Goal: Navigation & Orientation: Find specific page/section

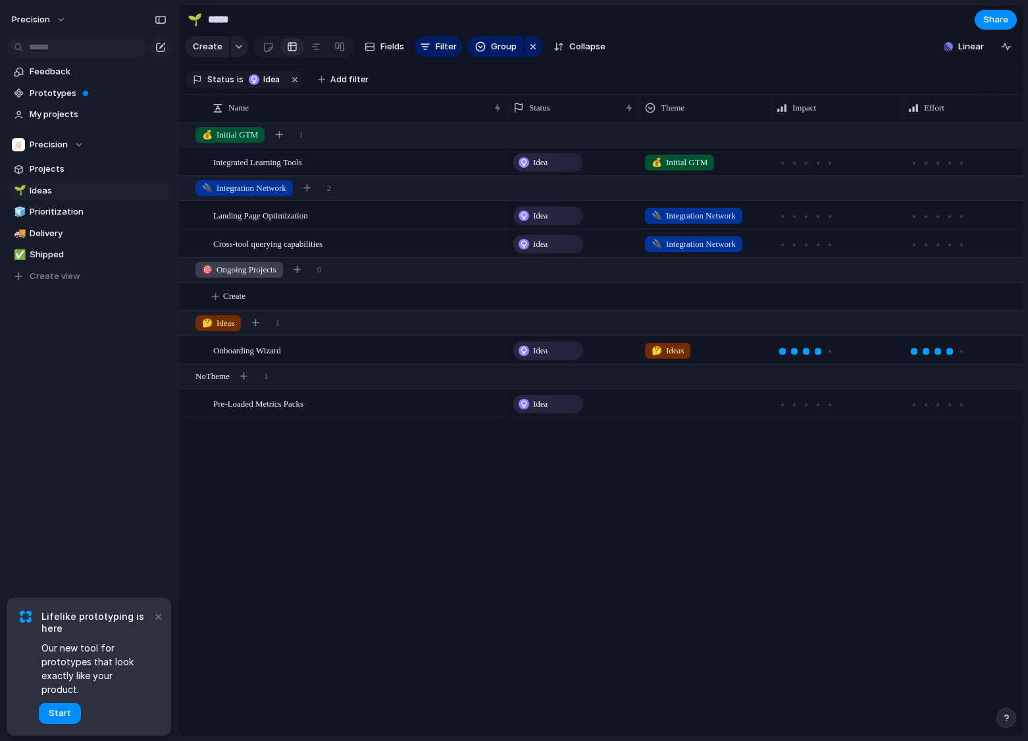
click at [53, 373] on div "Feedback Prototypes My projects Precision Projects 🌱 Ideas 🧊 Prioritization 🚚 D…" at bounding box center [89, 196] width 178 height 393
click at [61, 88] on span "Prototypes" at bounding box center [98, 93] width 137 height 13
click at [44, 68] on span "Feedback" at bounding box center [98, 71] width 137 height 13
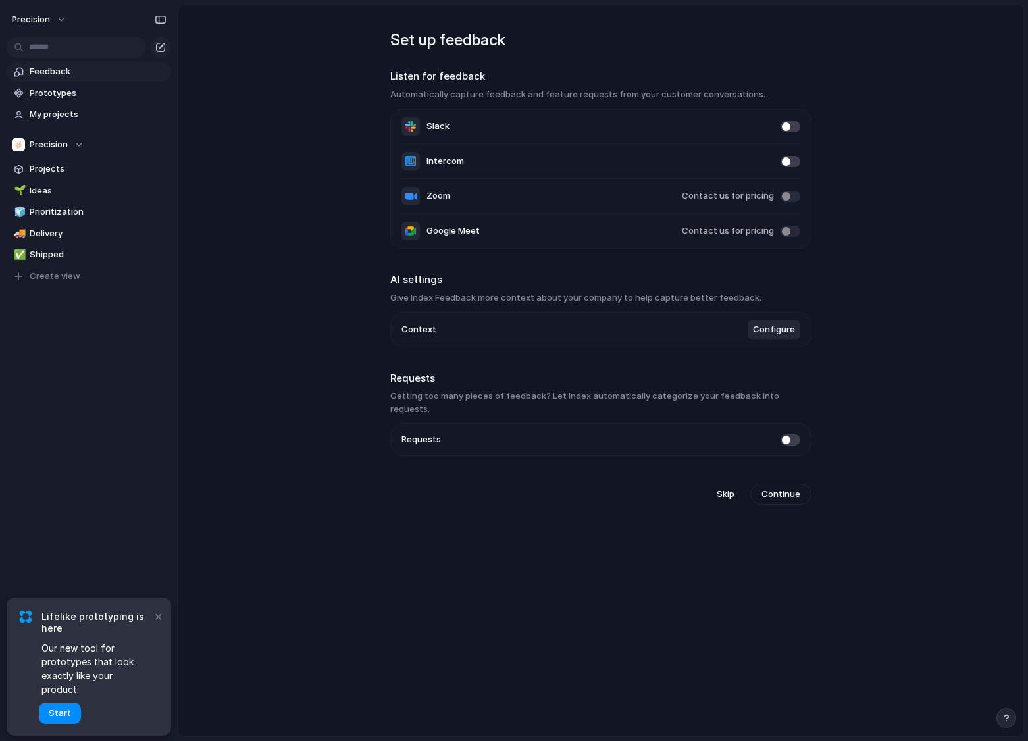
click at [740, 198] on span "Contact us for pricing" at bounding box center [728, 196] width 92 height 13
click at [39, 164] on span "Projects" at bounding box center [98, 169] width 137 height 13
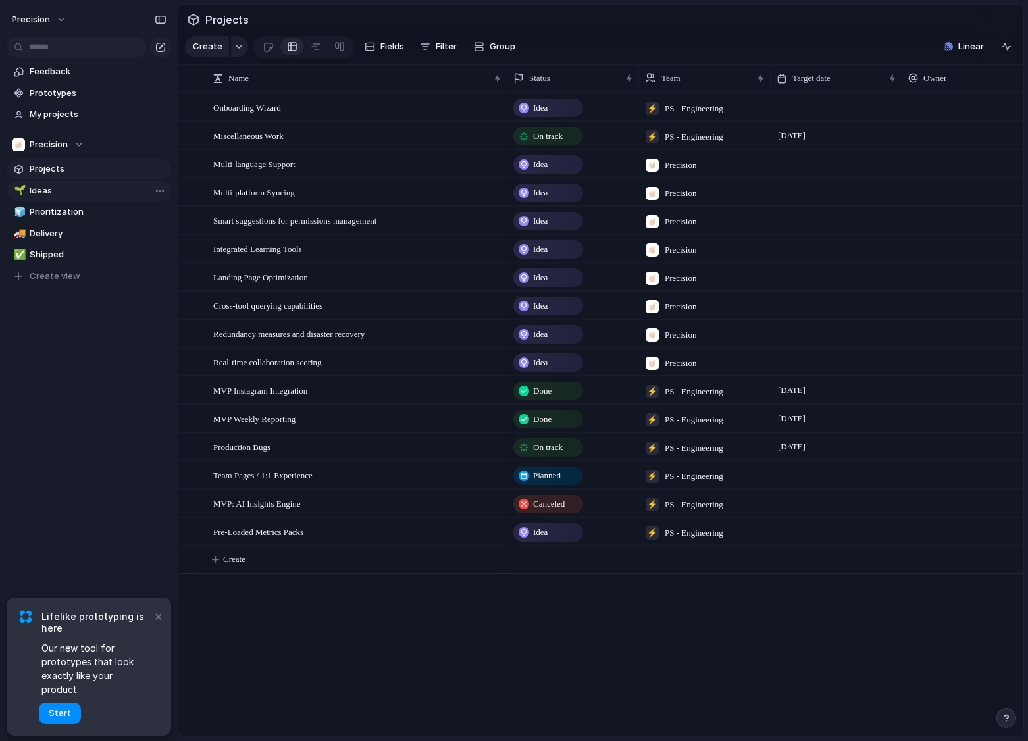
click at [45, 190] on span "Ideas" at bounding box center [98, 190] width 137 height 13
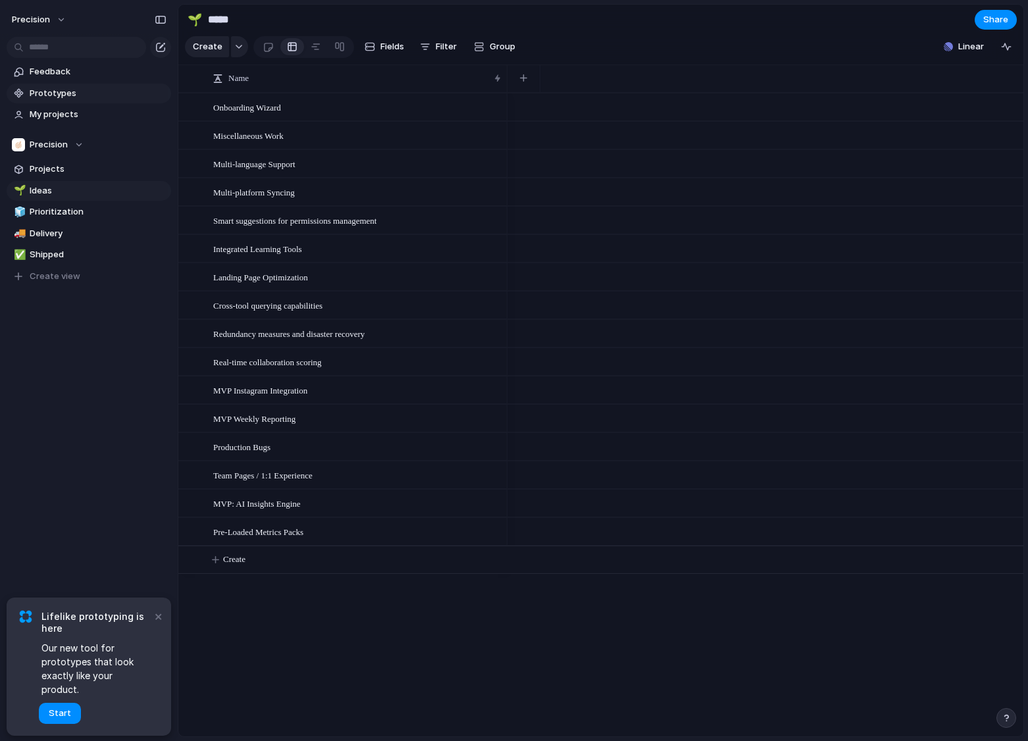
click at [30, 97] on span "Prototypes" at bounding box center [98, 93] width 137 height 13
